Goal: Find specific page/section: Locate a particular part of the current website

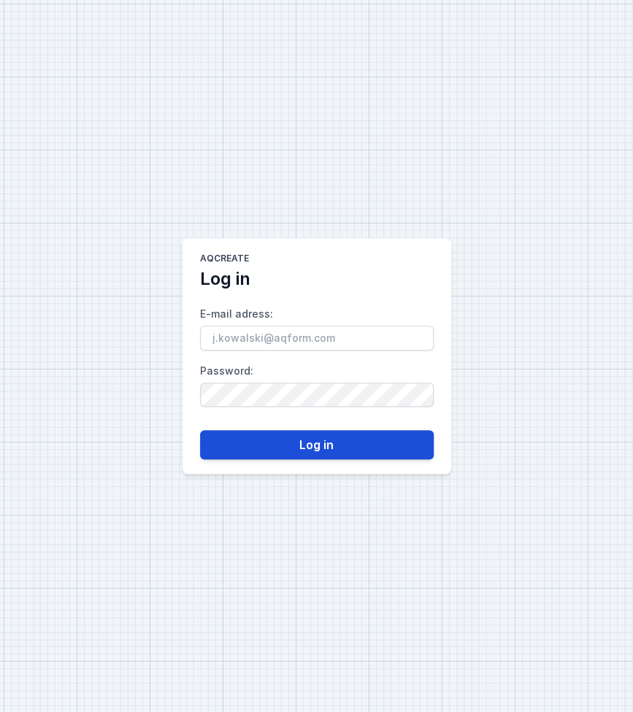
type input "[PERSON_NAME][EMAIL_ADDRESS][DOMAIN_NAME]"
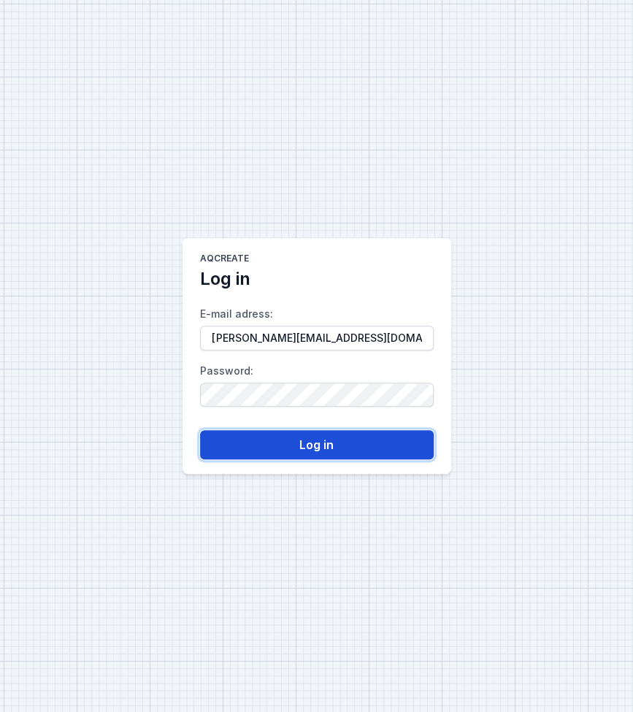
click at [292, 447] on button "Log in" at bounding box center [317, 444] width 234 height 29
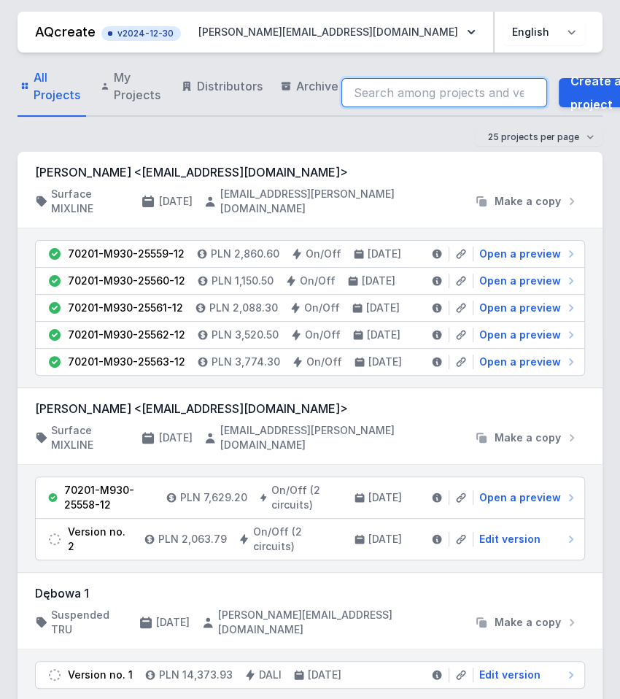
click at [385, 95] on input "search" at bounding box center [445, 92] width 206 height 29
paste input "70201-M930-25558-12"
type input "70201-M930-25558-1270201-M930-25558-12"
click at [404, 93] on input "70201-M930-25558-1270201-M930-25558-12" at bounding box center [445, 92] width 206 height 29
click at [518, 92] on input "70201-M930-25558-1270201-M930-25558-12" at bounding box center [445, 92] width 206 height 29
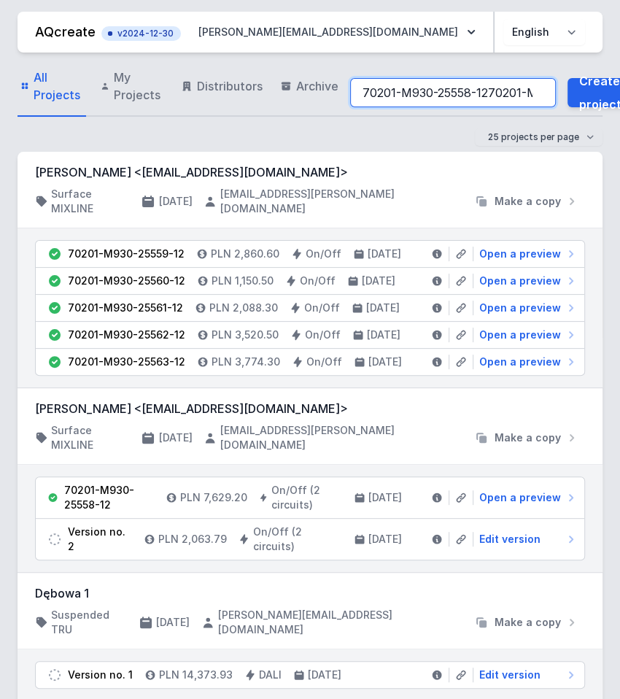
scroll to position [0, 93]
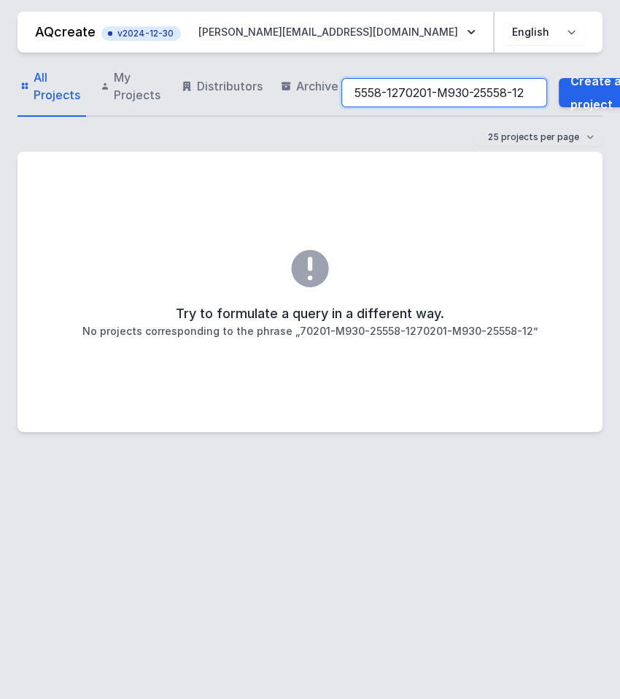
click at [482, 89] on input "70201-M930-25558-1270201-M930-25558-12" at bounding box center [445, 92] width 206 height 29
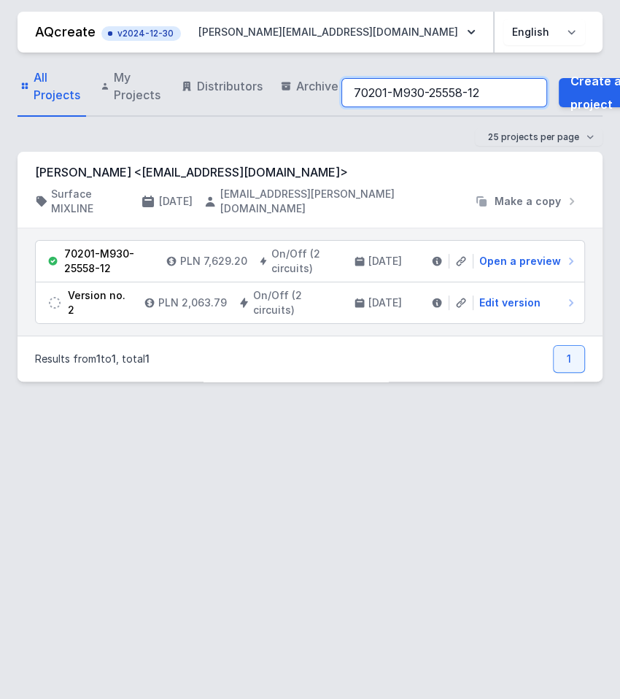
type input "70201-M930-25558-12"
click at [152, 428] on div "All Projects My Projects Distributors Archive 70201-M930-25558-12 Create a proj…" at bounding box center [310, 370] width 585 height 635
click at [256, 457] on div "All Projects My Projects Distributors Archive 70201-M930-25558-12 Create a proj…" at bounding box center [310, 370] width 585 height 635
click at [529, 254] on span "Open a preview" at bounding box center [521, 261] width 82 height 15
select select "true"
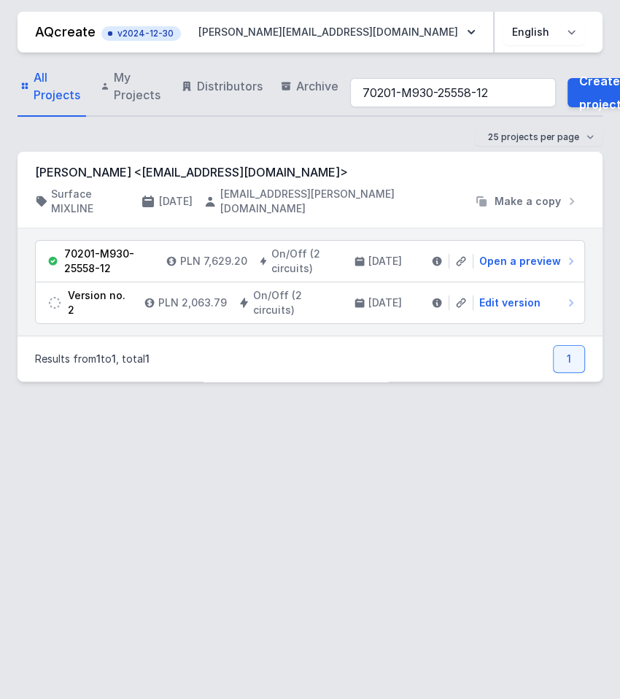
select select "2"
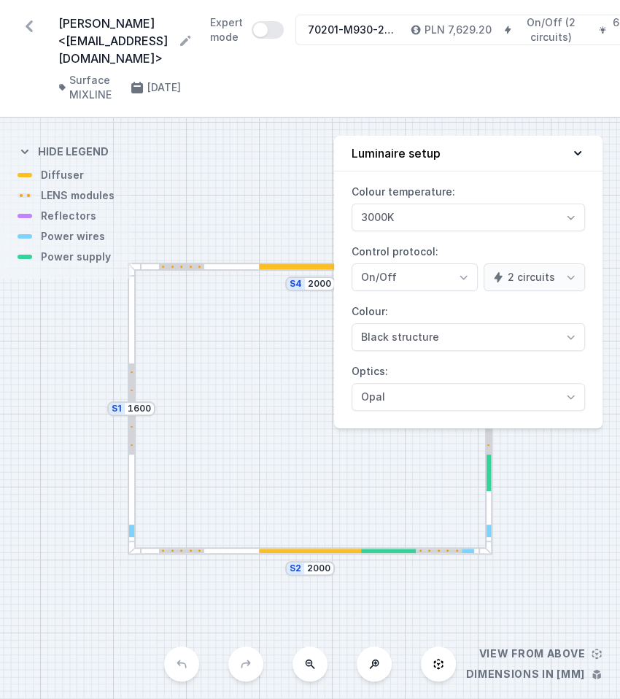
drag, startPoint x: 505, startPoint y: 136, endPoint x: 520, endPoint y: 101, distance: 38.0
click at [520, 118] on div "S4 2000 S3 1600 S2 2000 S1 1600 View from above Dimensions in [mm] Hide legend …" at bounding box center [310, 408] width 620 height 581
drag, startPoint x: 499, startPoint y: 134, endPoint x: 538, endPoint y: 113, distance: 44.4
click at [538, 118] on div "S4 2000 S3 1600 S2 2000 S1 1600 View from above Dimensions in [mm] Hide legend …" at bounding box center [310, 408] width 620 height 581
drag, startPoint x: 455, startPoint y: 128, endPoint x: 507, endPoint y: 147, distance: 54.5
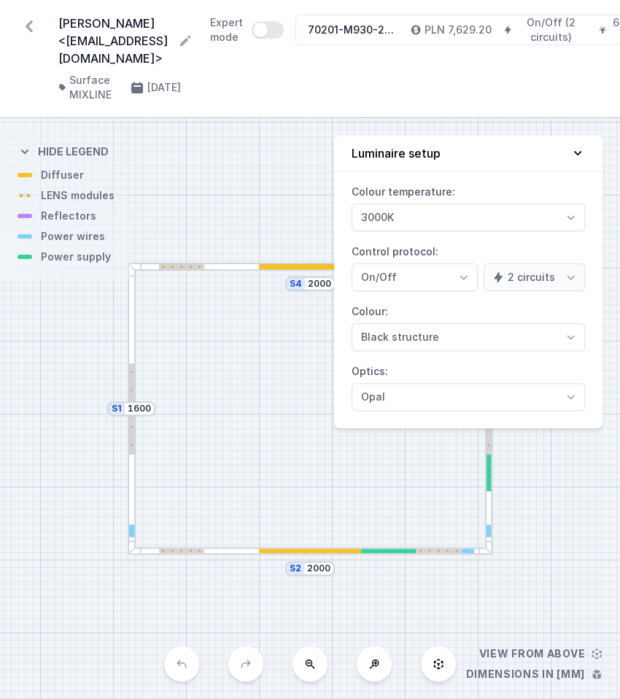
click at [513, 136] on button "Luminaire setup" at bounding box center [468, 154] width 269 height 36
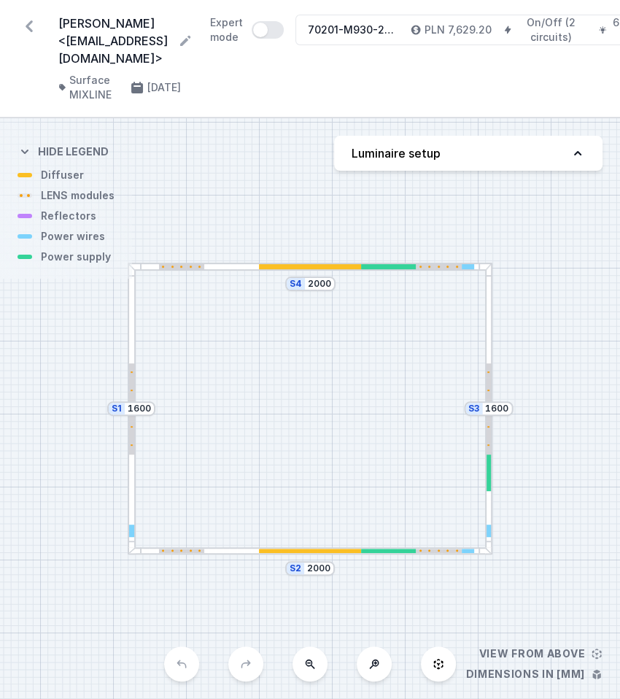
click at [411, 554] on div "S4 2000 S3 1600 S2 2000 S1 1600" at bounding box center [310, 408] width 620 height 581
